Goal: Find specific fact: Find specific fact

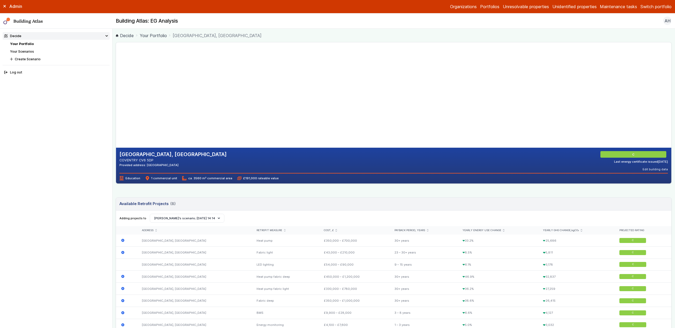
click at [76, 150] on nav "Decide Your Portfolio Your Scenarios Create Scenario Log out" at bounding box center [56, 179] width 113 height 300
click at [116, 101] on gmp-map-3d at bounding box center [116, 94] width 0 height 105
drag, startPoint x: 188, startPoint y: 80, endPoint x: 283, endPoint y: 181, distance: 137.8
click at [116, 148] on gmp-map-3d at bounding box center [116, 94] width 0 height 105
drag, startPoint x: 230, startPoint y: 105, endPoint x: 269, endPoint y: 145, distance: 56.3
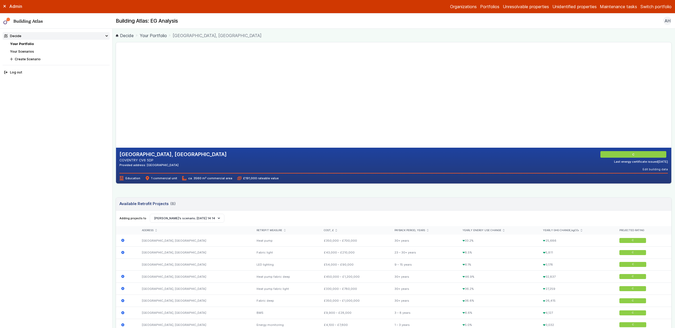
click at [116, 145] on gmp-map-3d at bounding box center [116, 94] width 0 height 105
drag, startPoint x: 235, startPoint y: 83, endPoint x: 251, endPoint y: 123, distance: 42.6
click at [116, 123] on gmp-map-3d at bounding box center [116, 94] width 0 height 105
drag, startPoint x: 251, startPoint y: 120, endPoint x: 250, endPoint y: 115, distance: 5.3
click at [116, 115] on gmp-map-3d at bounding box center [116, 94] width 0 height 105
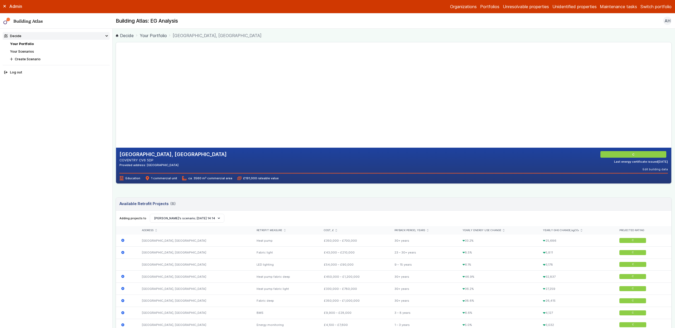
click at [81, 173] on nav "Decide Your Portfolio Your Scenarios Create Scenario Log out" at bounding box center [56, 179] width 113 height 300
click at [62, 136] on nav "Decide Your Portfolio Your Scenarios Create Scenario Log out" at bounding box center [56, 179] width 113 height 300
click at [4, 5] on icon at bounding box center [4, 6] width 3 height 3
click at [15, 14] on nav "Building Atlas Building Atlas: EG Analysis AH Log out" at bounding box center [337, 21] width 675 height 16
click at [23, 24] on h1 "Building Atlas" at bounding box center [56, 21] width 113 height 7
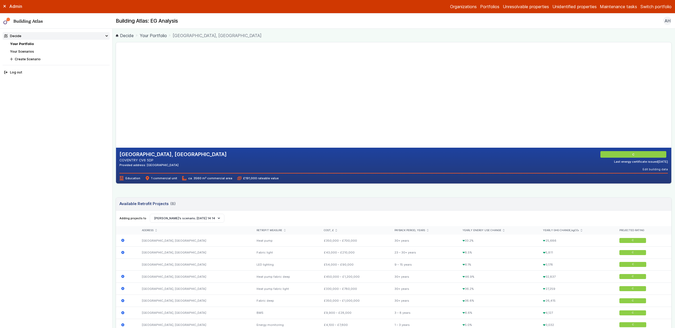
click at [0, 0] on link "Building Atlas" at bounding box center [0, 0] width 0 height 0
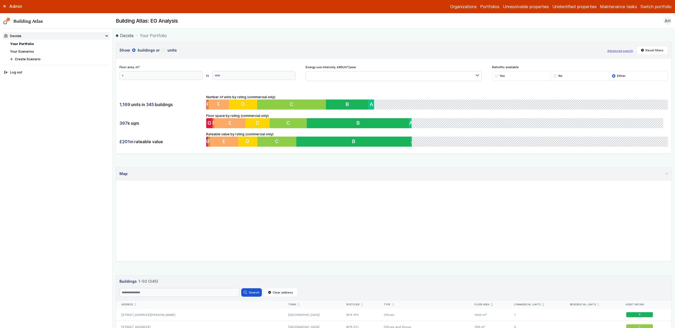
drag, startPoint x: 349, startPoint y: 201, endPoint x: 364, endPoint y: 251, distance: 51.4
click at [116, 181] on gmp-map "345" at bounding box center [116, 181] width 0 height 0
drag, startPoint x: 364, startPoint y: 212, endPoint x: 351, endPoint y: 191, distance: 24.7
click at [116, 181] on gmp-map "345" at bounding box center [116, 181] width 0 height 0
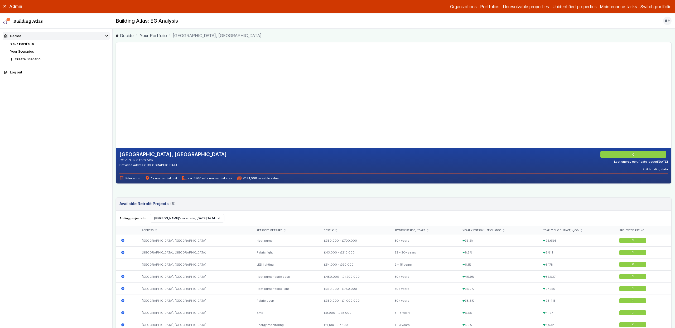
click at [58, 99] on nav "Decide Your Portfolio Your Scenarios Create Scenario Log out" at bounding box center [56, 179] width 113 height 300
click at [26, 43] on link "Your Portfolio" at bounding box center [22, 44] width 24 height 4
click at [97, 188] on nav "Decide Your Portfolio Your Scenarios Create Scenario Log out" at bounding box center [56, 179] width 113 height 300
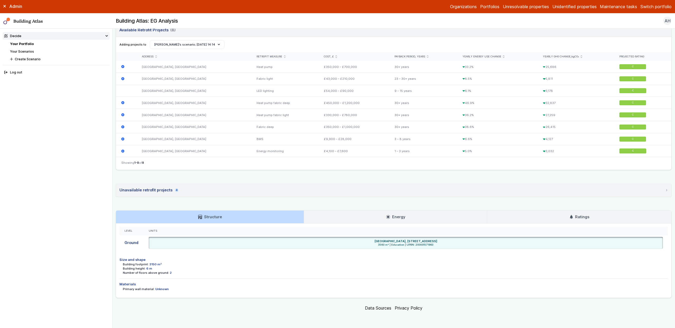
click at [336, 221] on link "Energy" at bounding box center [395, 217] width 183 height 13
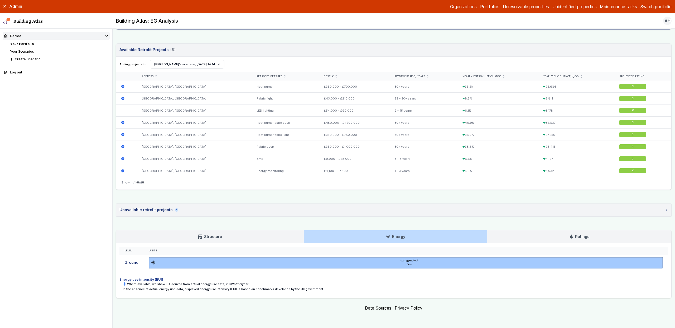
click at [398, 234] on link "Ratings" at bounding box center [579, 237] width 184 height 13
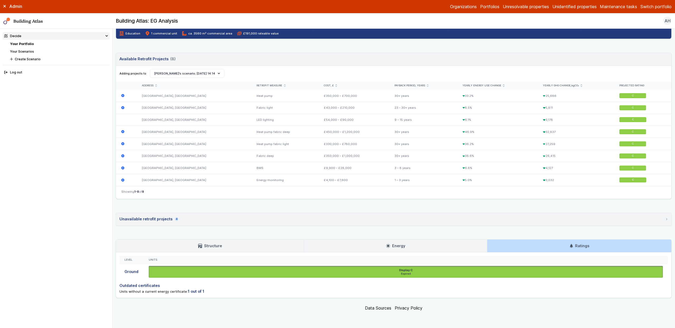
click at [191, 250] on link "Structure" at bounding box center [210, 246] width 188 height 13
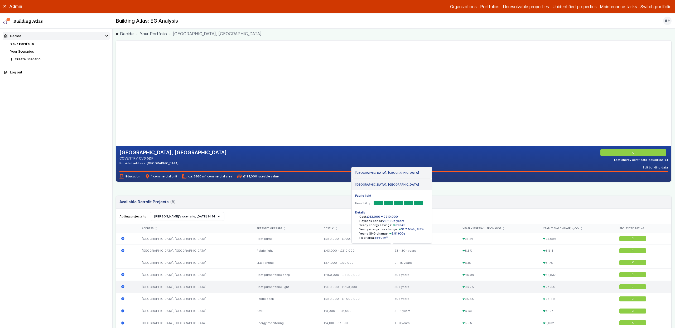
scroll to position [0, 0]
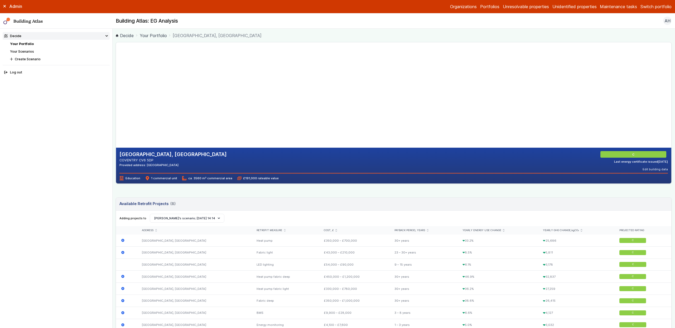
click at [163, 152] on h2 "[GEOGRAPHIC_DATA], [GEOGRAPHIC_DATA]" at bounding box center [172, 154] width 107 height 7
click at [161, 156] on h2 "[GEOGRAPHIC_DATA], [GEOGRAPHIC_DATA]" at bounding box center [172, 154] width 107 height 7
drag, startPoint x: 144, startPoint y: 158, endPoint x: 119, endPoint y: 154, distance: 25.6
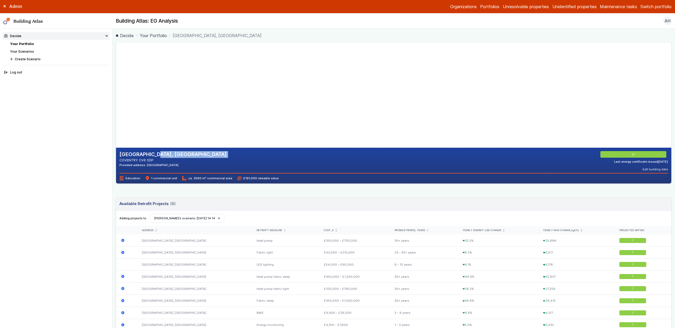
click at [119, 154] on div "[GEOGRAPHIC_DATA], [GEOGRAPHIC_DATA] COVENTRY CV6 5DP Provided address: [GEOGRA…" at bounding box center [393, 166] width 555 height 36
drag, startPoint x: 145, startPoint y: 165, endPoint x: 242, endPoint y: 164, distance: 97.0
click at [227, 164] on div "Provided address: [GEOGRAPHIC_DATA]" at bounding box center [172, 165] width 107 height 4
copy div "[GEOGRAPHIC_DATA] 5DP"
drag, startPoint x: 301, startPoint y: 89, endPoint x: 292, endPoint y: 72, distance: 19.0
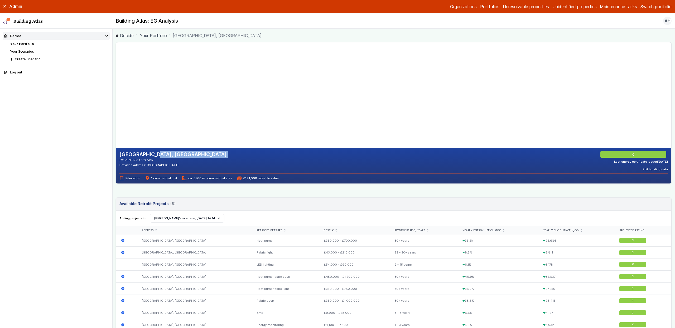
click at [116, 72] on gmp-map-3d at bounding box center [116, 94] width 0 height 105
drag, startPoint x: 310, startPoint y: 99, endPoint x: 303, endPoint y: 108, distance: 11.6
click at [116, 103] on gmp-map-3d at bounding box center [116, 94] width 0 height 105
drag, startPoint x: 280, startPoint y: 80, endPoint x: 278, endPoint y: 120, distance: 40.4
click at [116, 120] on gmp-map-3d at bounding box center [116, 94] width 0 height 105
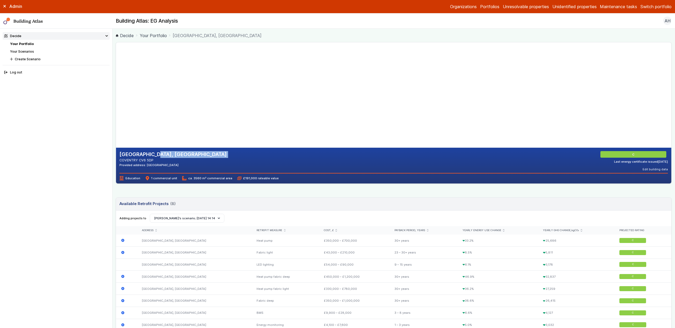
drag, startPoint x: 278, startPoint y: 120, endPoint x: 249, endPoint y: 74, distance: 54.6
click at [116, 74] on gmp-map-3d at bounding box center [116, 94] width 0 height 105
drag, startPoint x: 227, startPoint y: 89, endPoint x: 230, endPoint y: 101, distance: 12.7
click at [116, 101] on gmp-map-3d at bounding box center [116, 94] width 0 height 105
